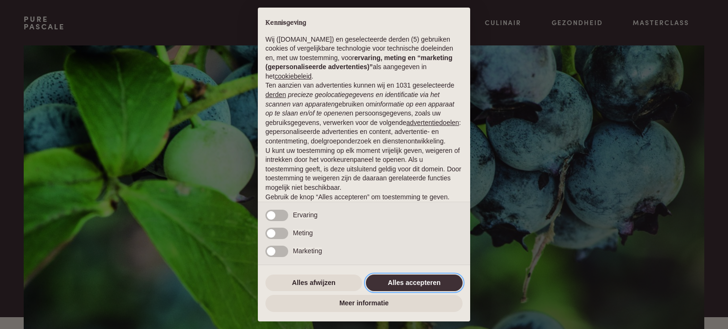
click at [423, 280] on button "Alles accepteren" at bounding box center [414, 283] width 97 height 17
click at [419, 282] on button "Alles accepteren" at bounding box center [414, 283] width 97 height 17
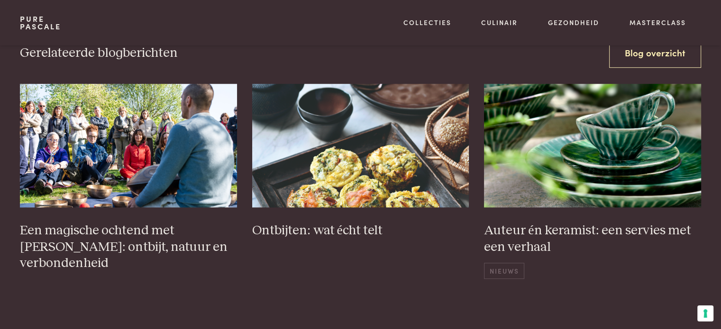
scroll to position [853, 0]
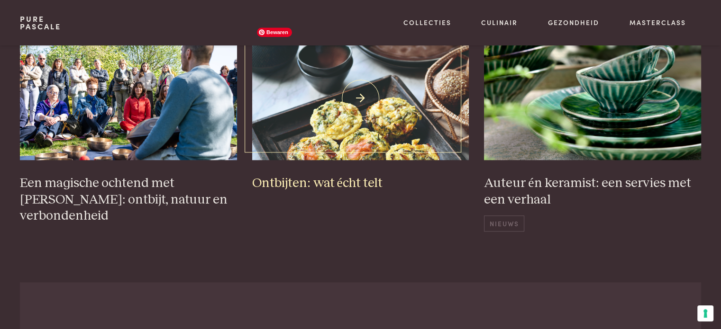
click at [372, 96] on img at bounding box center [360, 98] width 217 height 124
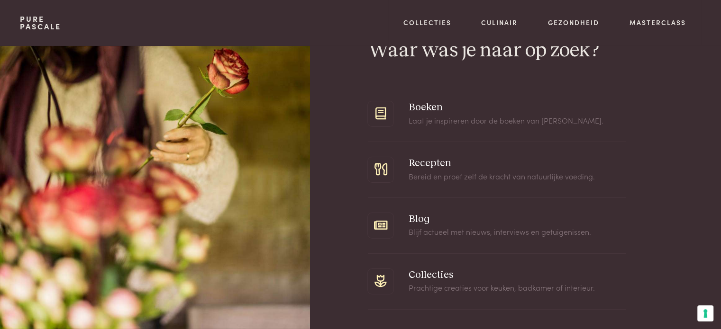
click at [434, 161] on span at bounding box center [497, 169] width 258 height 55
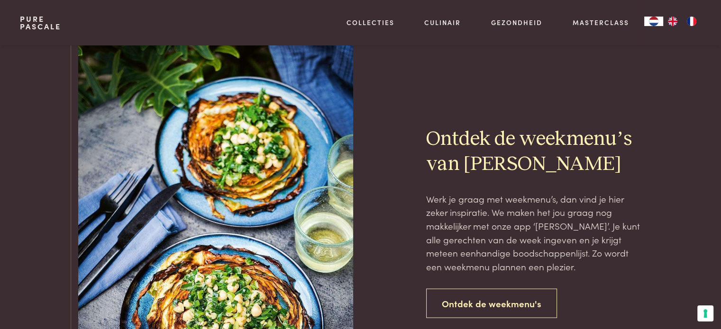
scroll to position [2084, 0]
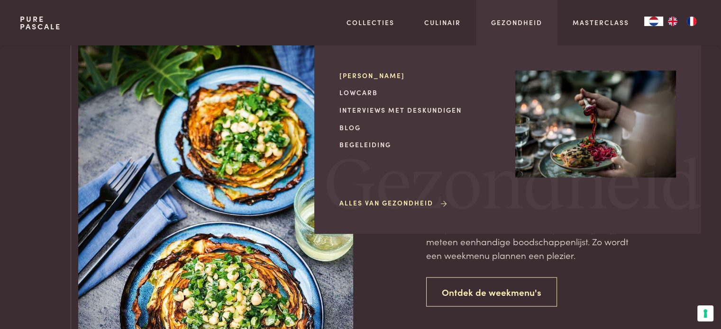
click at [370, 74] on link "[PERSON_NAME]" at bounding box center [419, 76] width 161 height 10
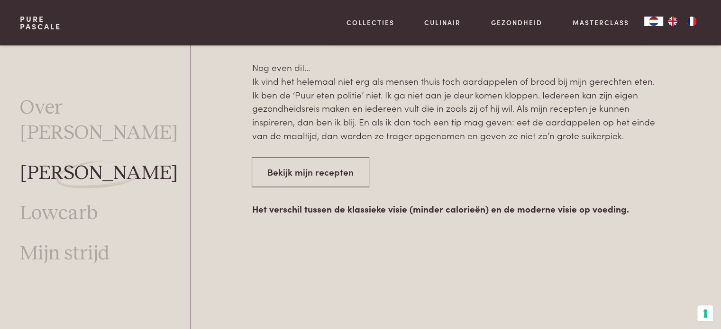
scroll to position [1475, 0]
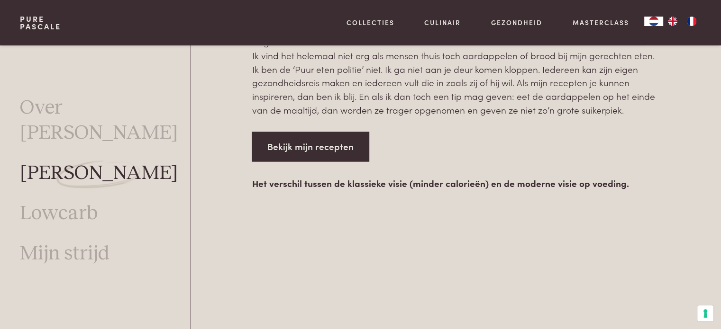
click at [339, 136] on link "Bekijk mijn recepten" at bounding box center [310, 147] width 117 height 30
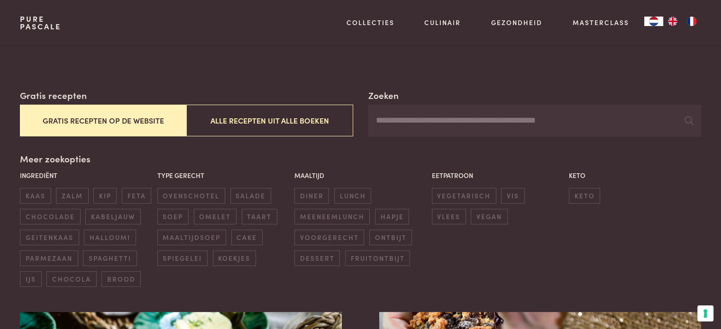
scroll to position [142, 0]
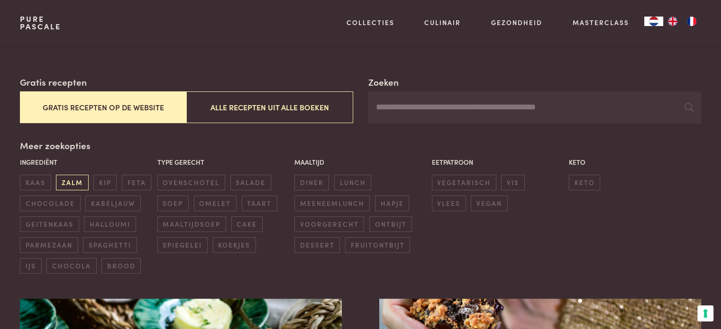
click at [69, 185] on span "zalm" at bounding box center [72, 183] width 32 height 16
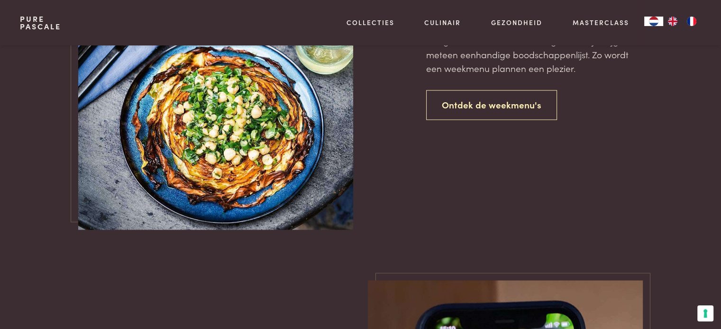
scroll to position [1449, 0]
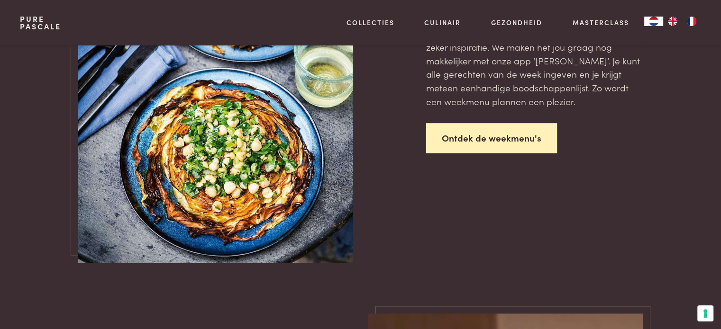
click at [491, 144] on link "Ontdek de weekmenu's" at bounding box center [491, 138] width 131 height 30
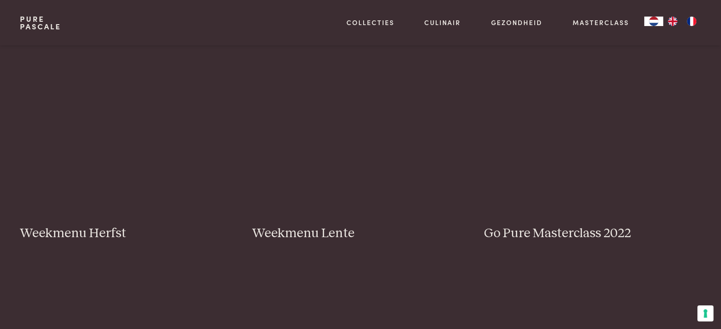
scroll to position [521, 0]
